Goal: Task Accomplishment & Management: Manage account settings

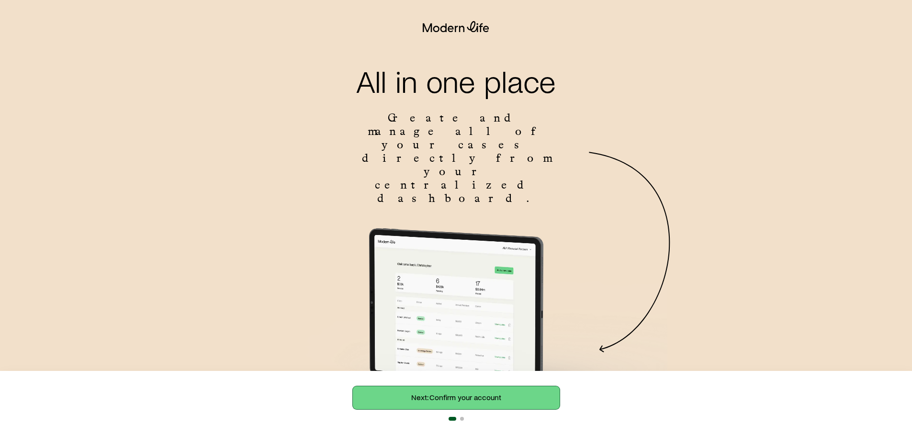
click at [447, 396] on link "Next: Confirm your account" at bounding box center [456, 397] width 207 height 23
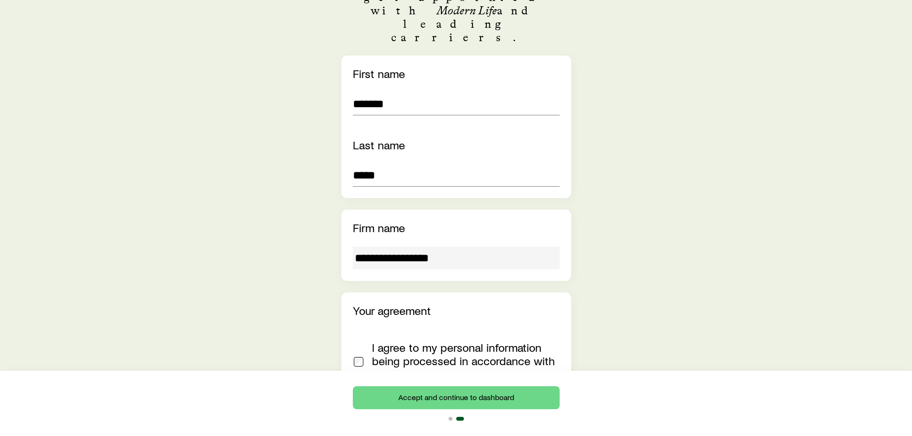
scroll to position [221, 0]
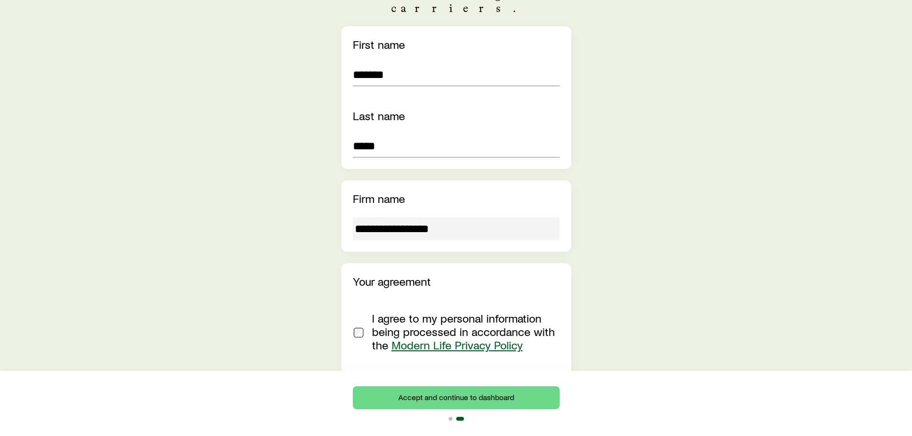
click at [364, 312] on div at bounding box center [358, 332] width 11 height 40
click at [453, 399] on button "Accept and continue to dashboard" at bounding box center [456, 397] width 207 height 23
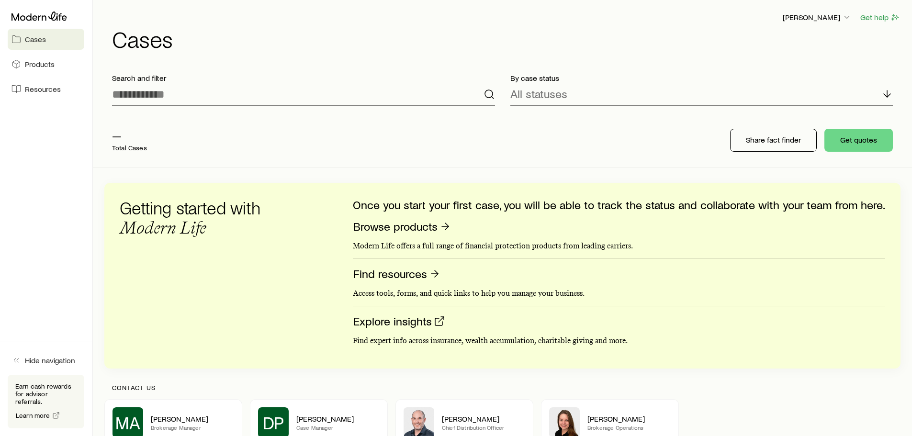
drag, startPoint x: 46, startPoint y: 14, endPoint x: 385, endPoint y: 57, distance: 342.2
click at [385, 57] on div "[PERSON_NAME] Get help Cases" at bounding box center [502, 31] width 796 height 62
click at [50, 13] on icon at bounding box center [39, 16] width 56 height 10
click at [846, 17] on polyline "button" at bounding box center [847, 17] width 5 height 2
click at [839, 18] on p "[PERSON_NAME]" at bounding box center [817, 17] width 69 height 10
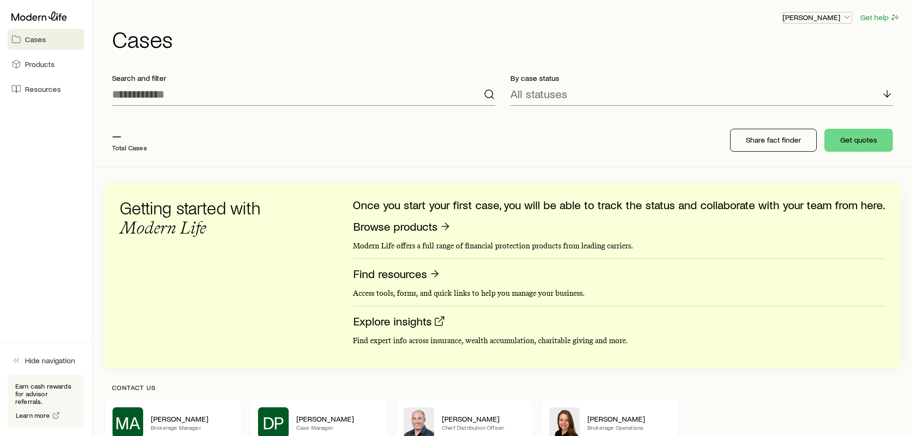
click at [839, 18] on p "[PERSON_NAME]" at bounding box center [817, 17] width 69 height 10
click at [842, 16] on p "[PERSON_NAME]" at bounding box center [817, 17] width 69 height 10
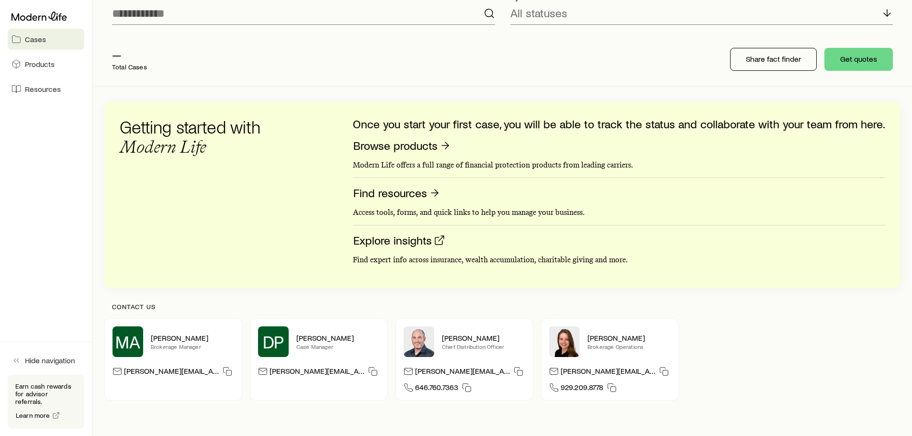
scroll to position [141, 0]
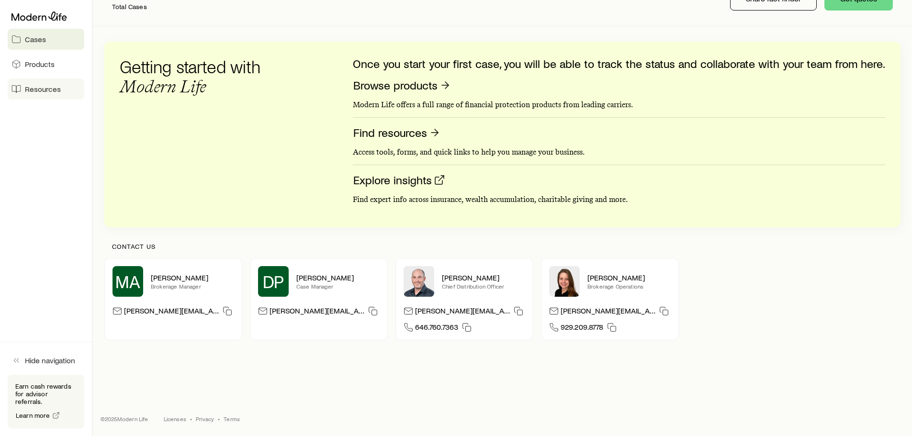
click at [41, 91] on span "Resources" at bounding box center [43, 89] width 36 height 10
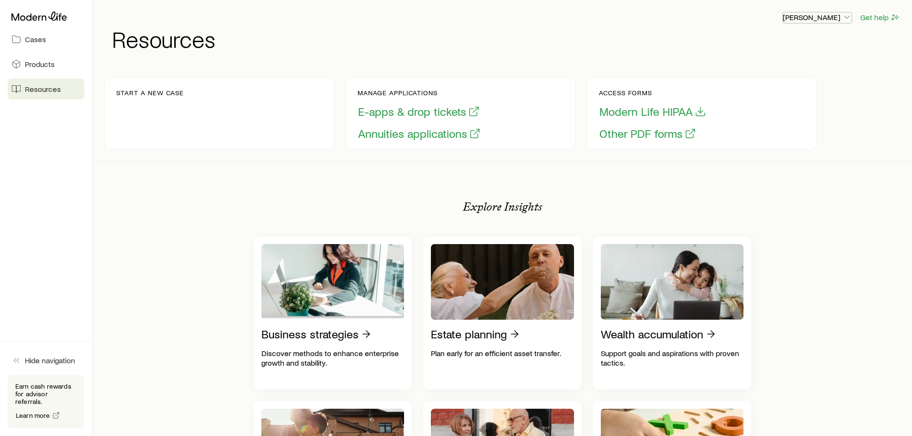
click at [842, 17] on icon "button" at bounding box center [847, 17] width 10 height 10
click at [760, 44] on span "Sign out" at bounding box center [772, 44] width 26 height 10
